Goal: Task Accomplishment & Management: Use online tool/utility

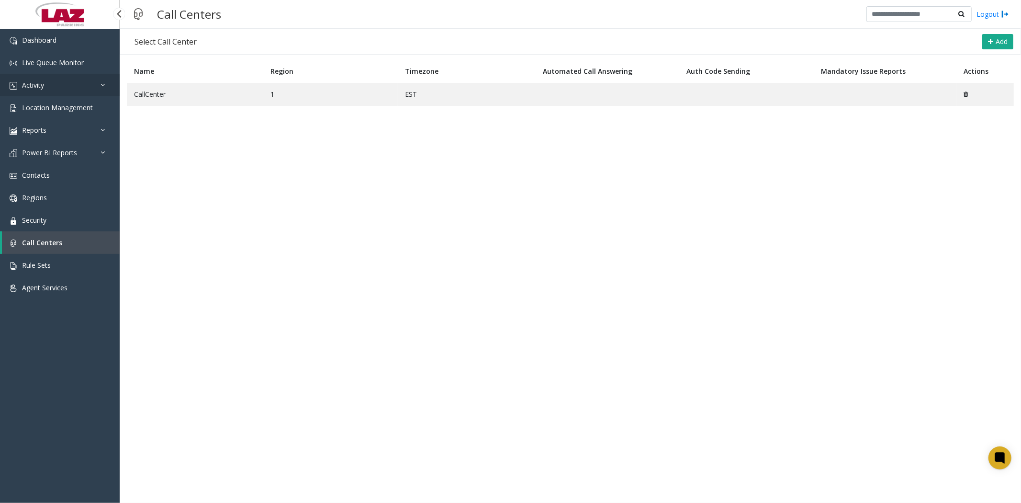
click at [26, 85] on span "Activity" at bounding box center [33, 84] width 22 height 9
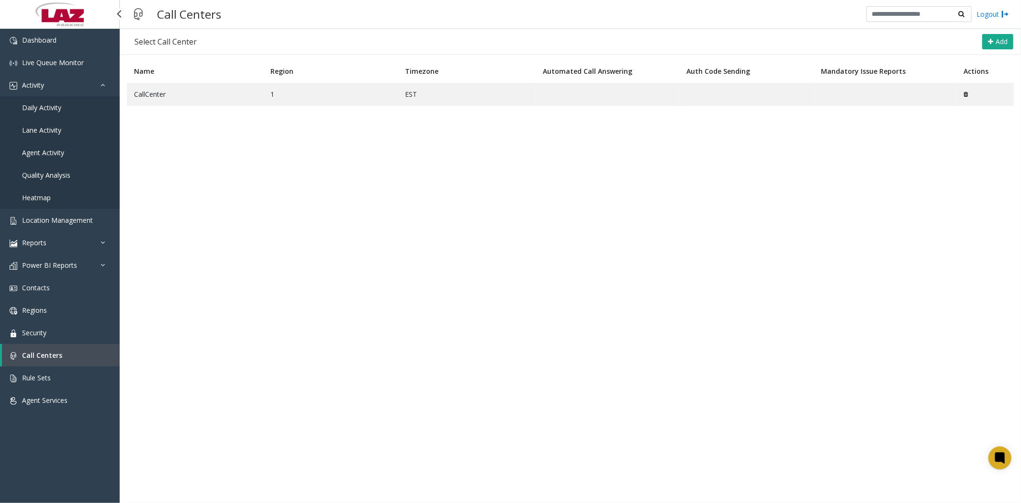
click at [37, 106] on span "Daily Activity" at bounding box center [41, 107] width 39 height 9
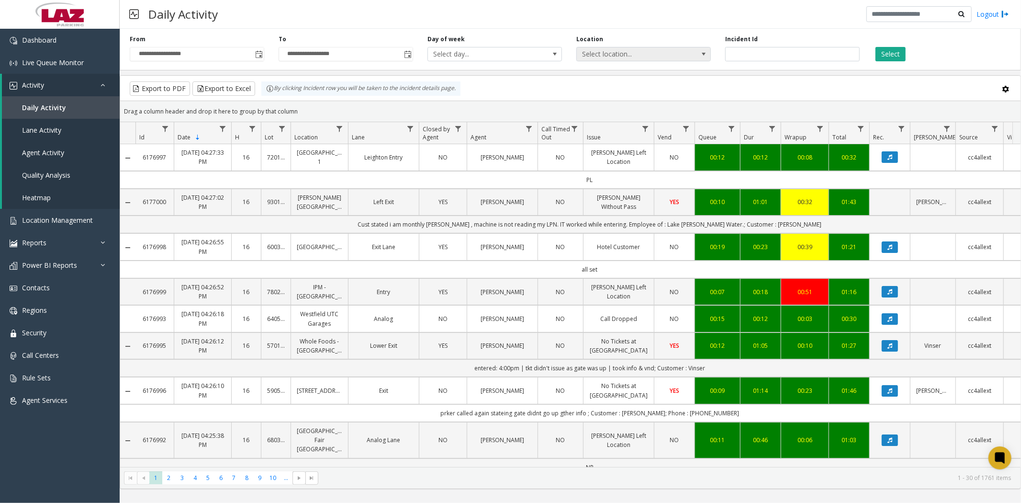
click at [646, 54] on span "Select location..." at bounding box center [630, 53] width 107 height 13
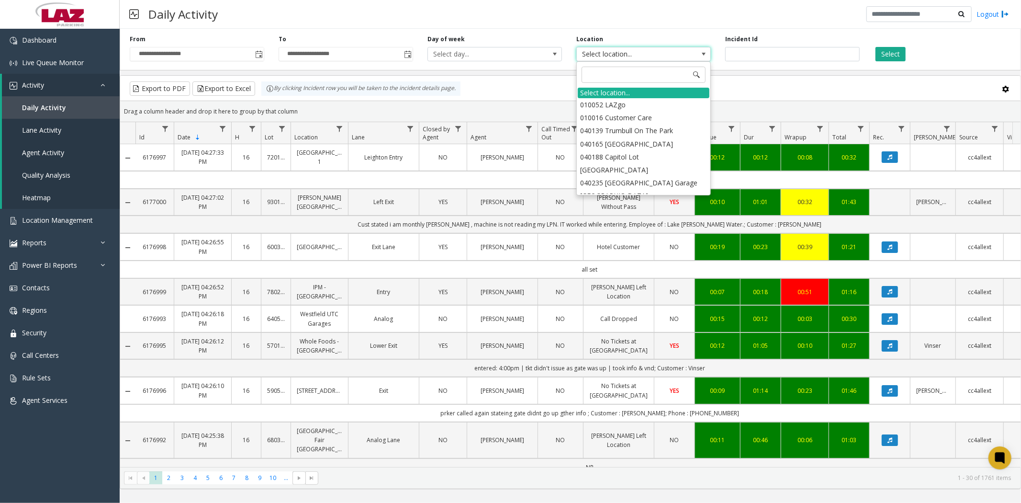
drag, startPoint x: 645, startPoint y: 75, endPoint x: 1021, endPoint y: 62, distance: 376.1
click at [685, 84] on span at bounding box center [644, 75] width 132 height 24
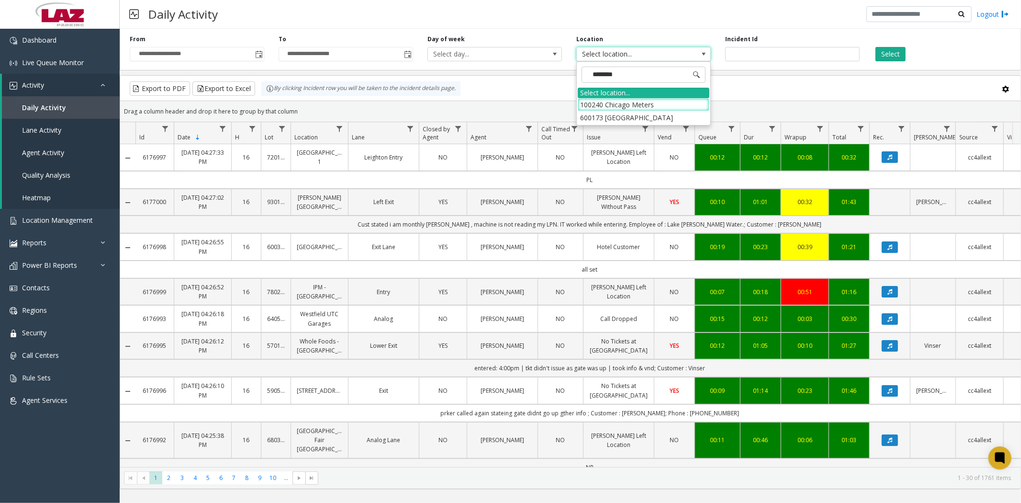
type input "*********"
click at [621, 102] on li "100240 Chicago Meters" at bounding box center [644, 104] width 132 height 13
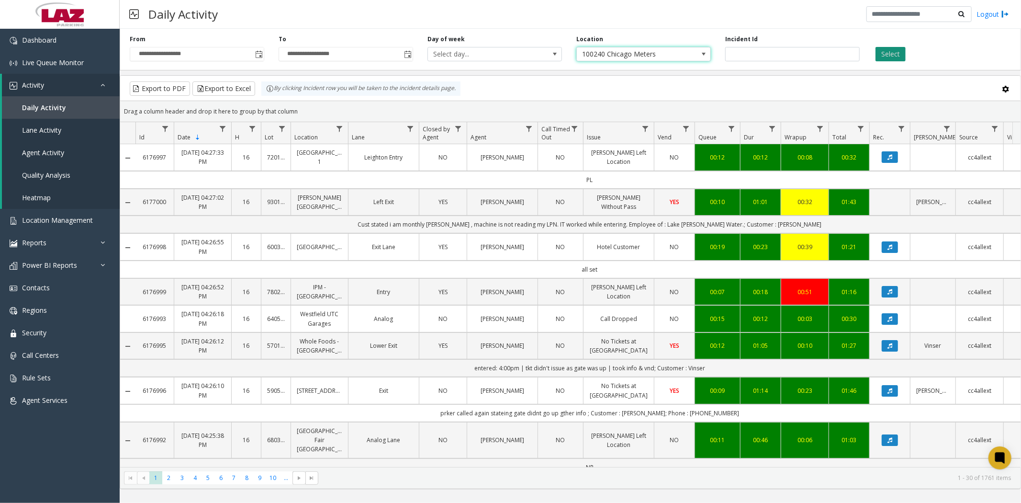
click at [891, 58] on button "Select" at bounding box center [891, 54] width 30 height 14
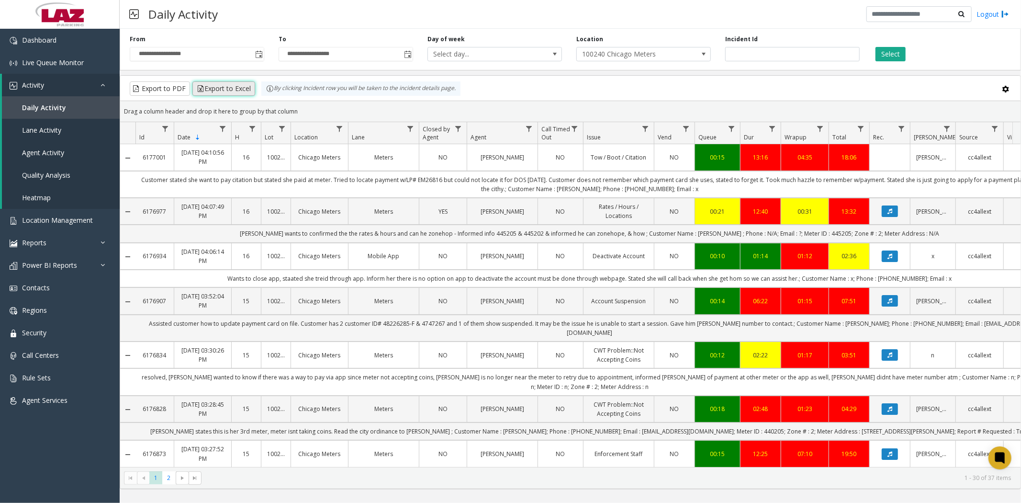
click at [227, 90] on button "Export to Excel" at bounding box center [223, 88] width 63 height 14
click at [42, 63] on span "Live Queue Monitor" at bounding box center [53, 62] width 62 height 9
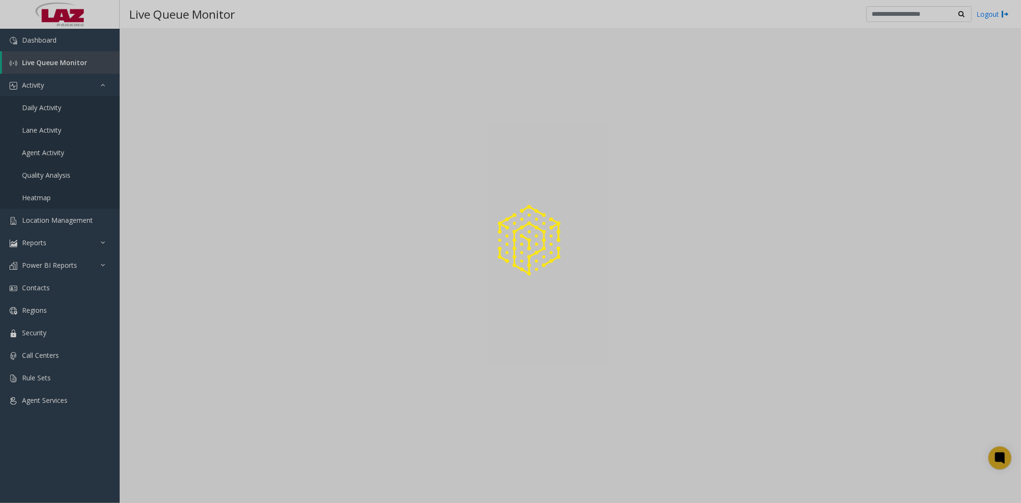
click at [51, 63] on div at bounding box center [510, 251] width 1021 height 503
